Goal: Information Seeking & Learning: Learn about a topic

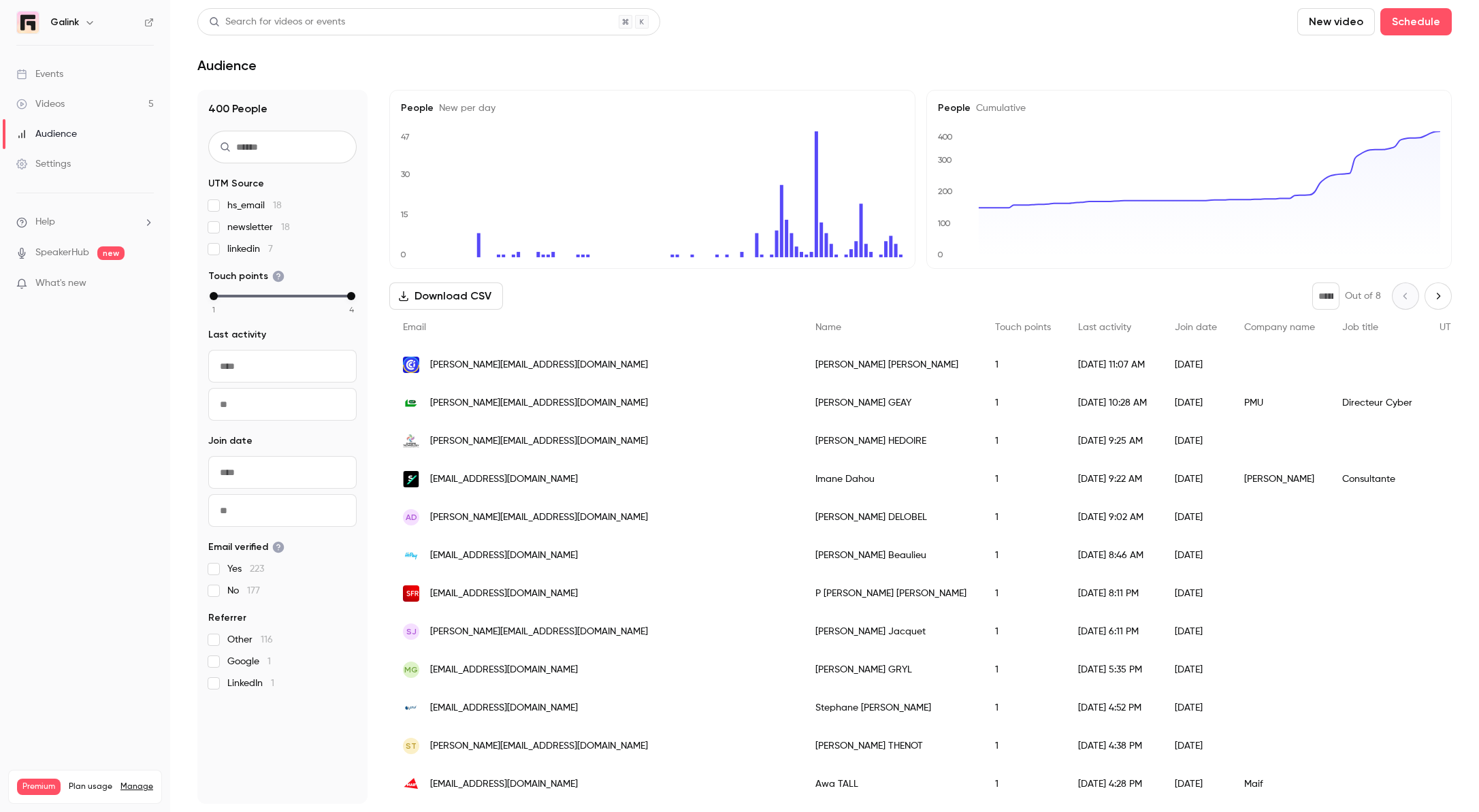
click at [92, 107] on link "Videos 5" at bounding box center [85, 104] width 170 height 30
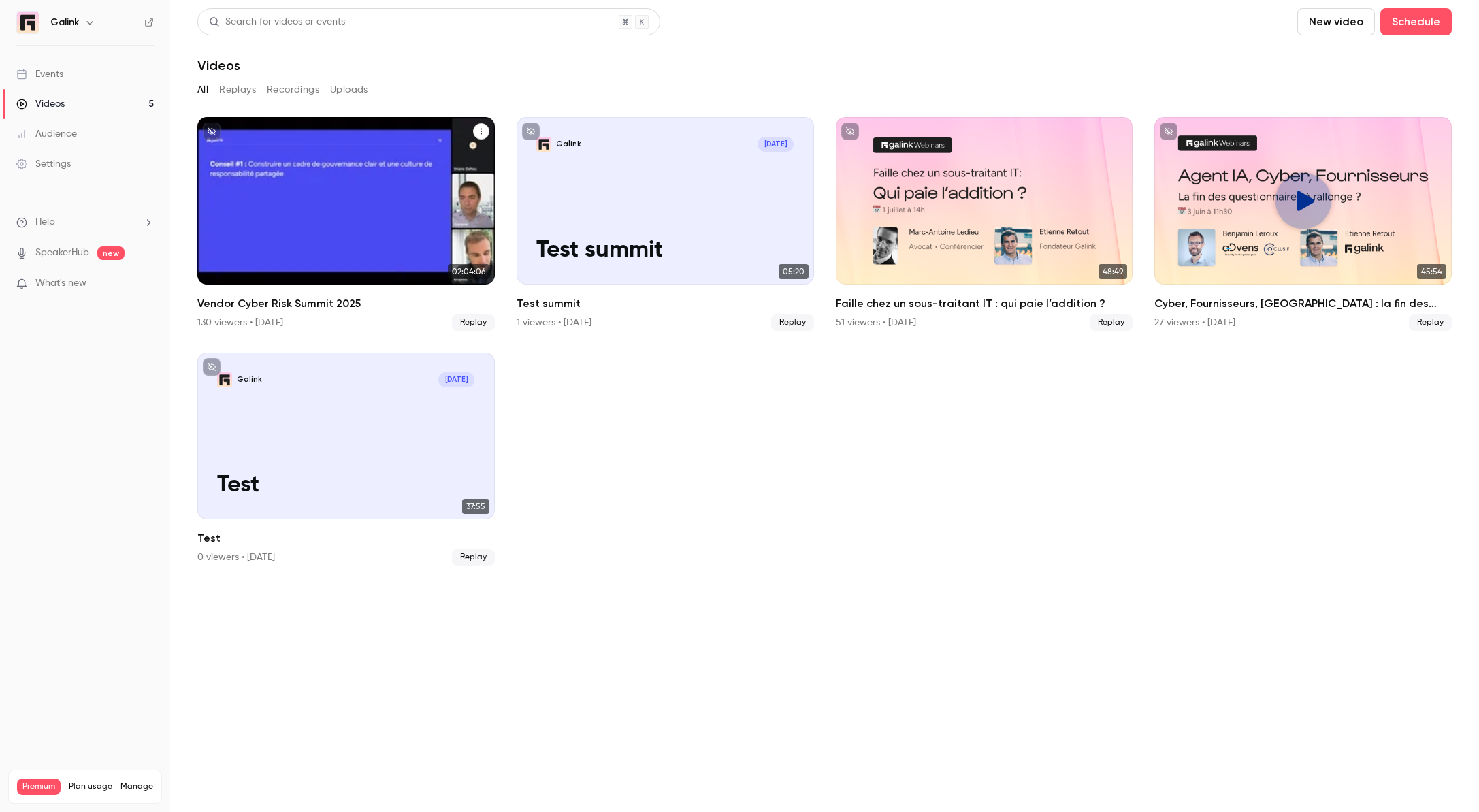
click at [297, 281] on div "Vendor Cyber Risk Summit 2025" at bounding box center [346, 201] width 297 height 167
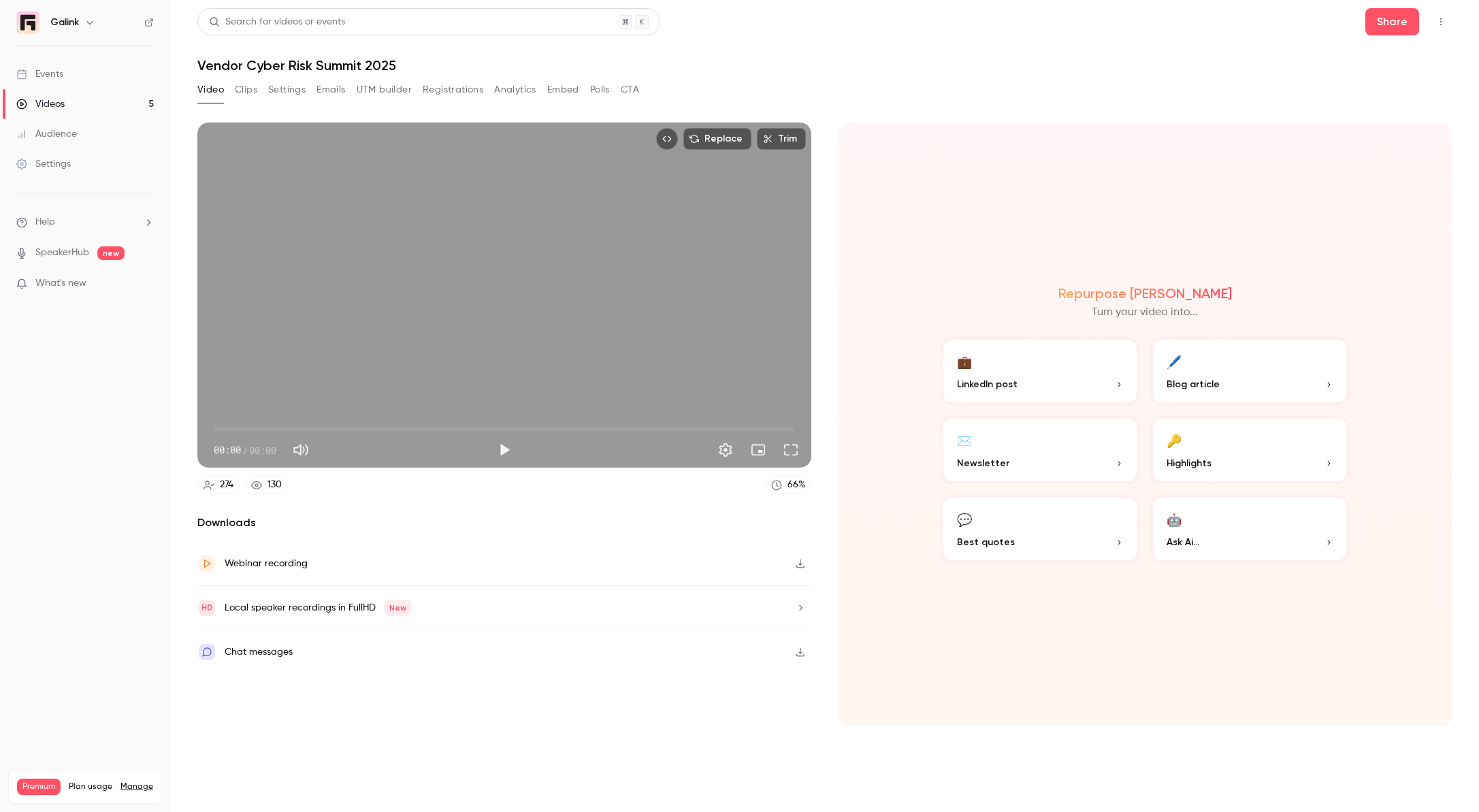
click at [462, 86] on button "Registrations" at bounding box center [453, 89] width 61 height 22
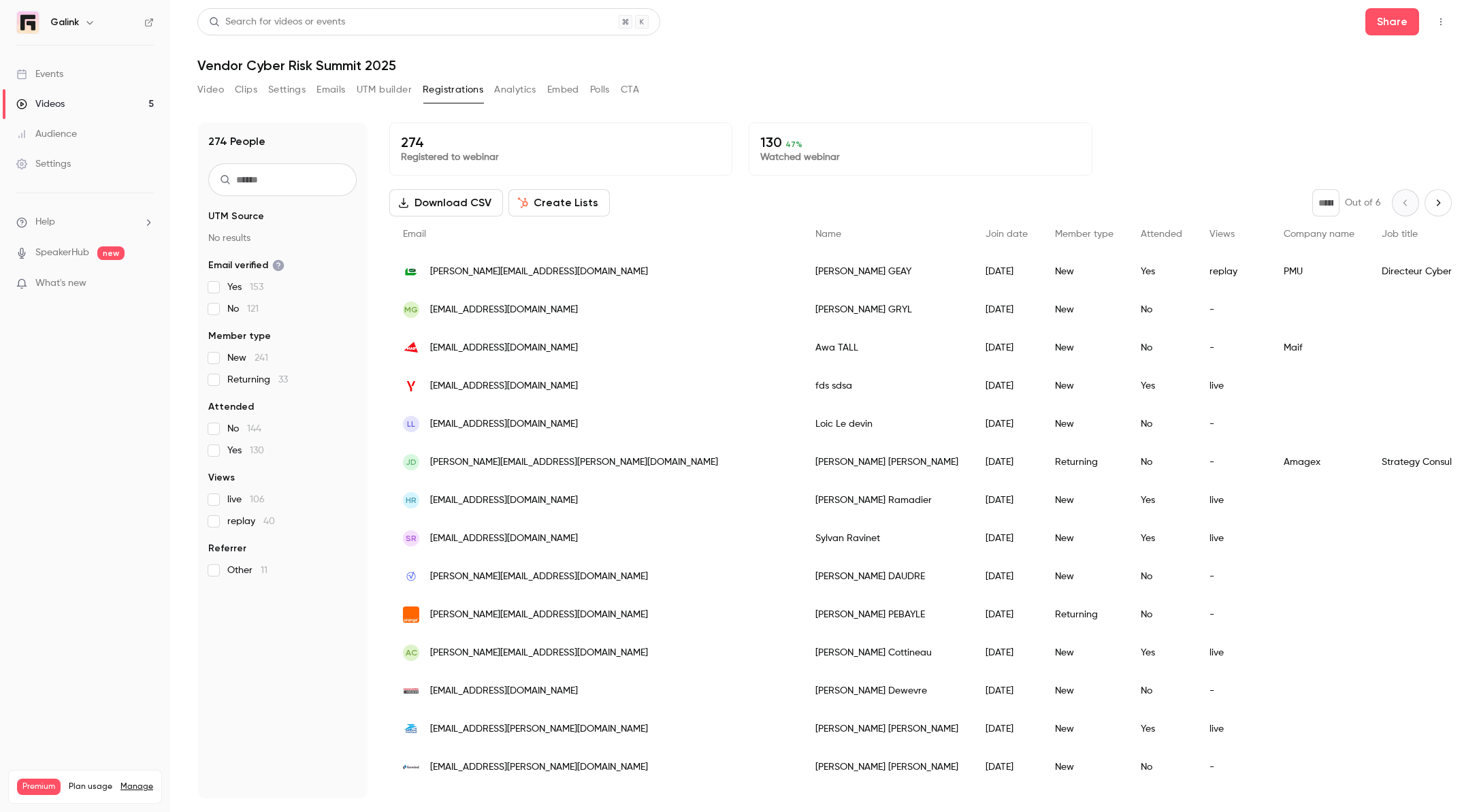
click at [602, 91] on button "Polls" at bounding box center [600, 89] width 20 height 22
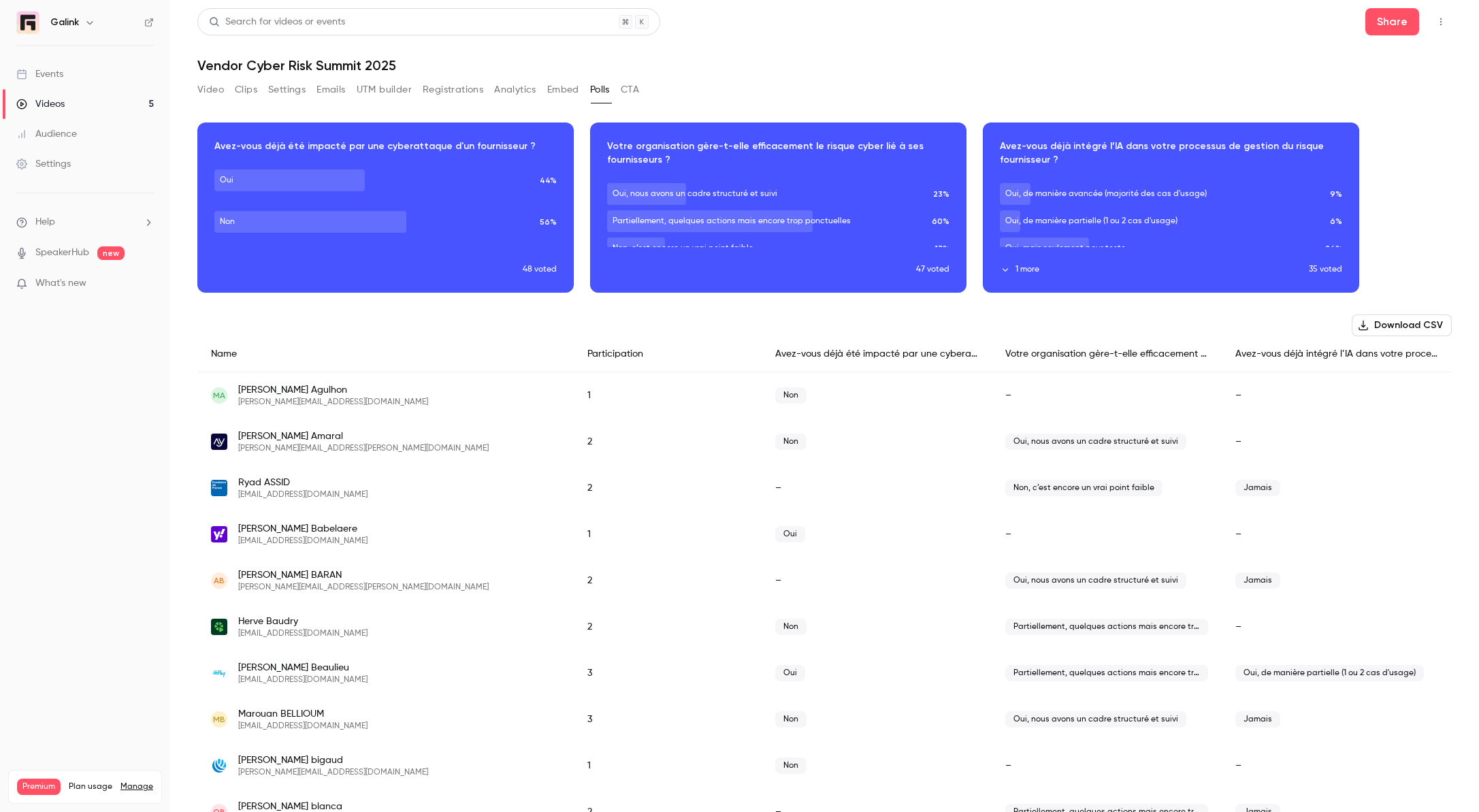
click at [1020, 270] on button "1 more" at bounding box center [1154, 269] width 309 height 12
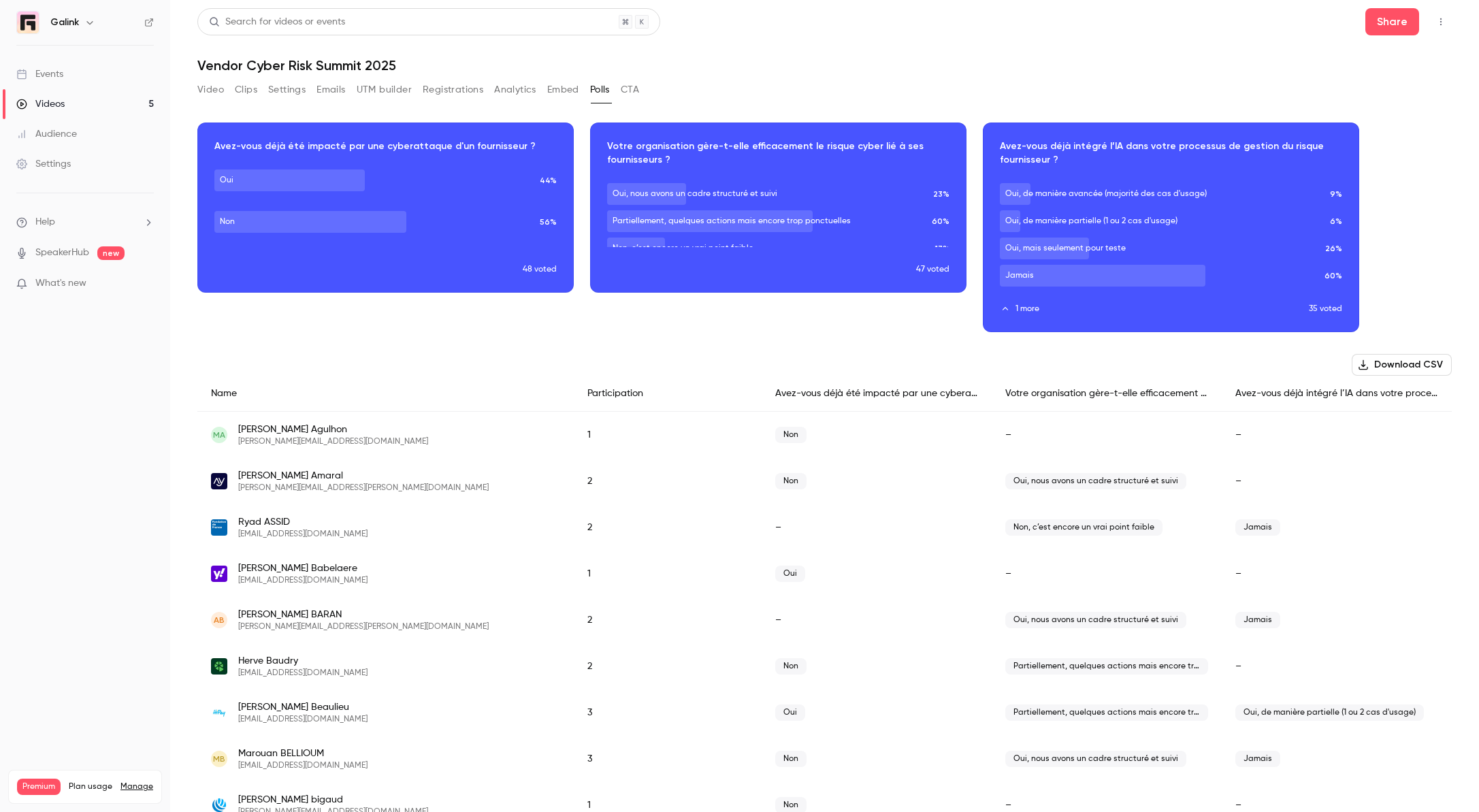
click at [297, 191] on div "Download image" at bounding box center [385, 207] width 375 height 169
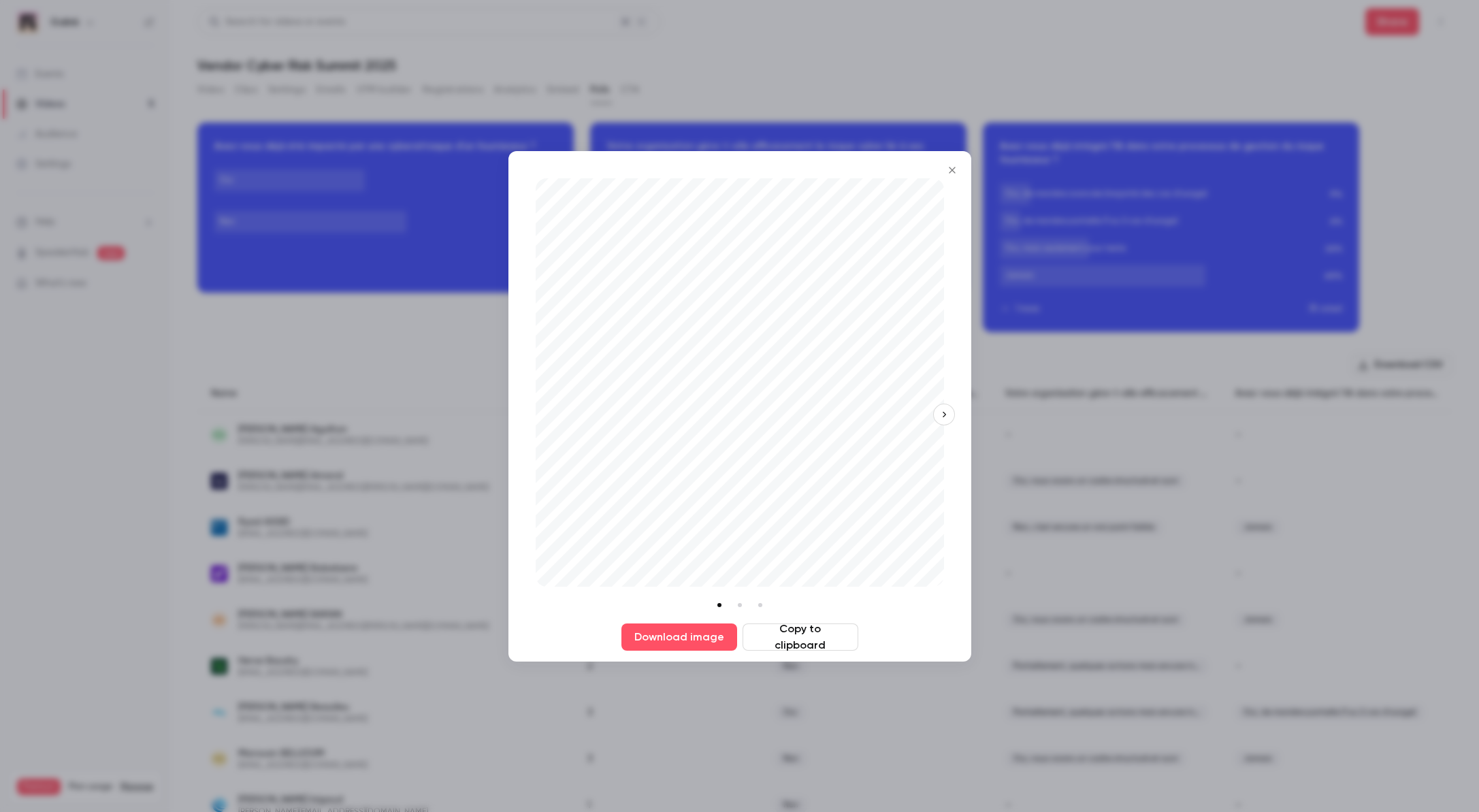
click at [951, 172] on icon "Close" at bounding box center [952, 170] width 17 height 11
